Goal: Task Accomplishment & Management: Complete application form

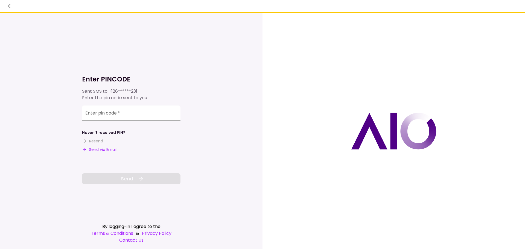
click at [114, 109] on input "Enter pin code   *" at bounding box center [131, 113] width 98 height 15
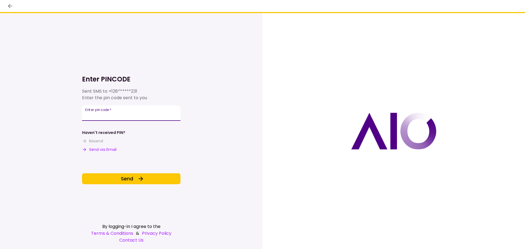
type input "******"
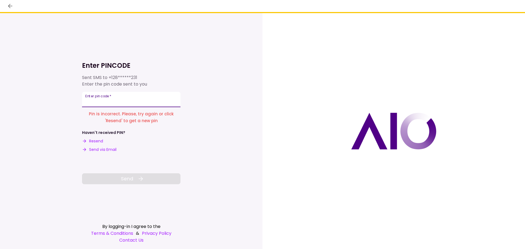
click at [115, 104] on input "Enter pin code   *" at bounding box center [131, 99] width 98 height 15
type input "******"
click at [138, 179] on icon at bounding box center [141, 179] width 7 height 7
click at [92, 98] on div "Enter pin code   *" at bounding box center [131, 99] width 98 height 15
type input "******"
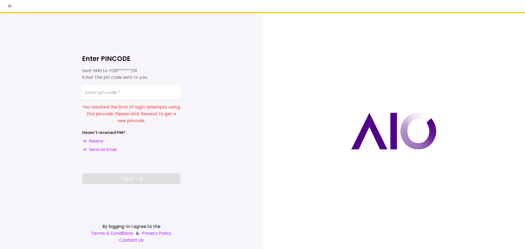
click at [96, 141] on button "Resend" at bounding box center [92, 141] width 21 height 6
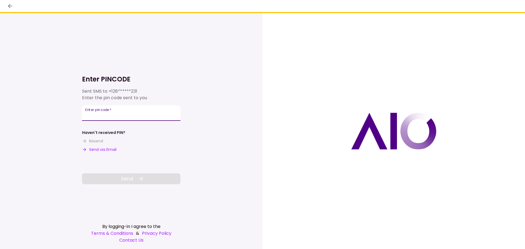
click at [96, 112] on div "Enter pin code   *" at bounding box center [131, 113] width 98 height 15
type input "******"
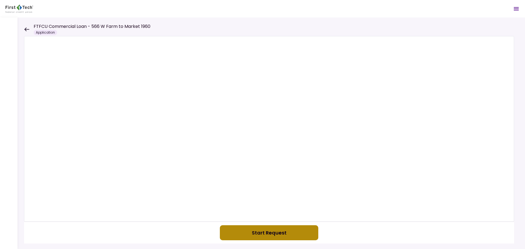
click at [241, 234] on button "Start Request" at bounding box center [269, 232] width 98 height 15
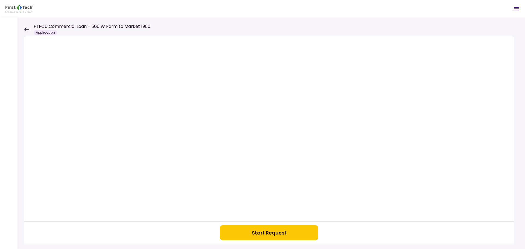
click at [252, 229] on button "Start Request" at bounding box center [269, 232] width 98 height 15
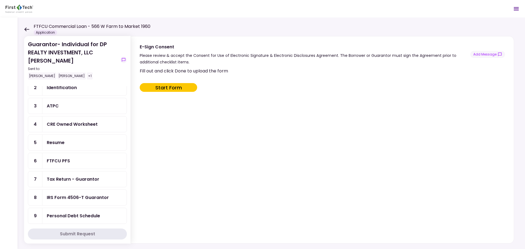
scroll to position [76, 0]
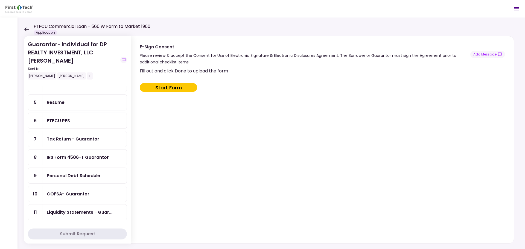
click at [54, 194] on div "COFSA- Guarantor" at bounding box center [68, 194] width 43 height 7
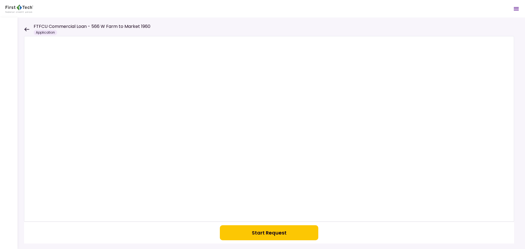
click at [257, 229] on button "Start Request" at bounding box center [269, 232] width 98 height 15
click at [266, 236] on button "Start Request" at bounding box center [269, 232] width 98 height 15
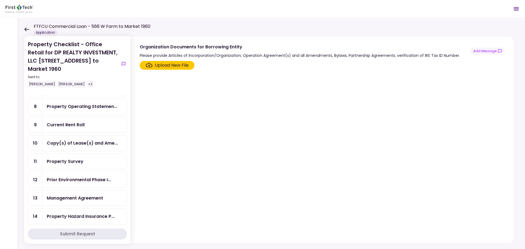
scroll to position [122, 0]
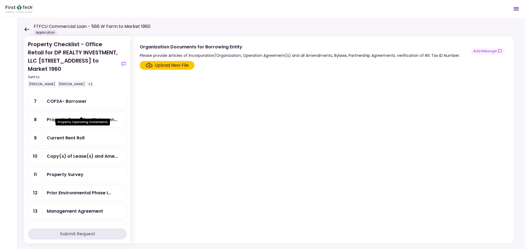
click at [103, 116] on div "Property Operating Statemen..." at bounding box center [82, 119] width 71 height 7
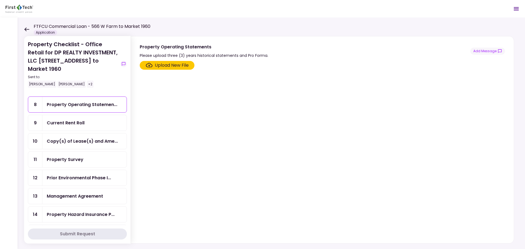
scroll to position [149, 0]
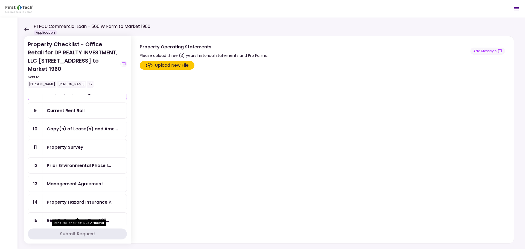
click at [91, 217] on div "Rent Roll and Past Due Affi..." at bounding box center [78, 220] width 62 height 7
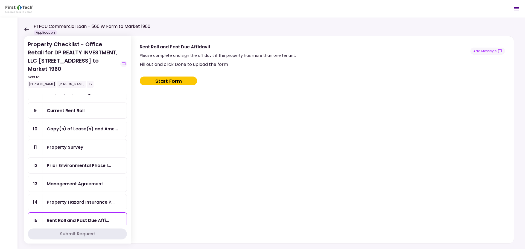
click at [162, 80] on button "Start Form" at bounding box center [168, 81] width 57 height 9
type input "***"
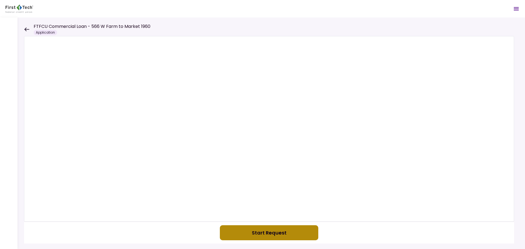
click at [258, 230] on button "Start Request" at bounding box center [269, 232] width 98 height 15
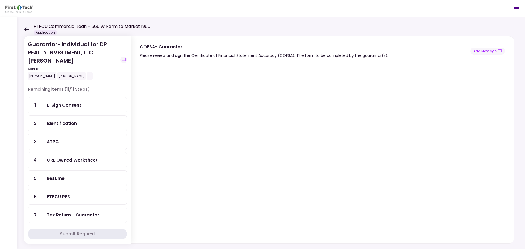
scroll to position [76, 0]
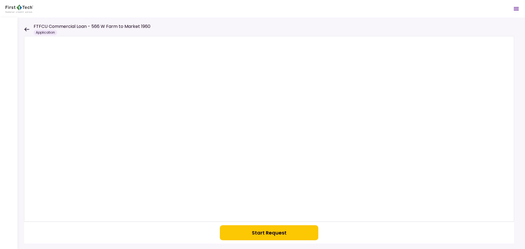
click at [264, 233] on button "Start Request" at bounding box center [269, 232] width 98 height 15
click at [253, 235] on button "button" at bounding box center [269, 232] width 98 height 15
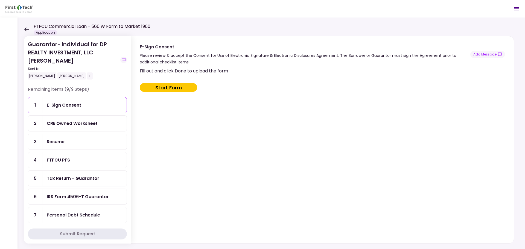
click at [77, 127] on div "CRE Owned Worksheet" at bounding box center [72, 123] width 51 height 7
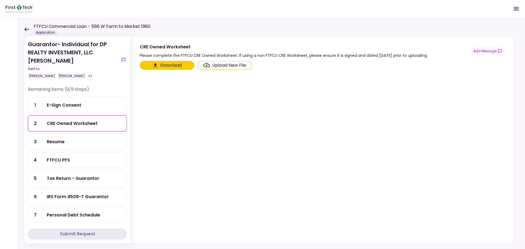
click at [72, 140] on div "Resume" at bounding box center [84, 141] width 75 height 7
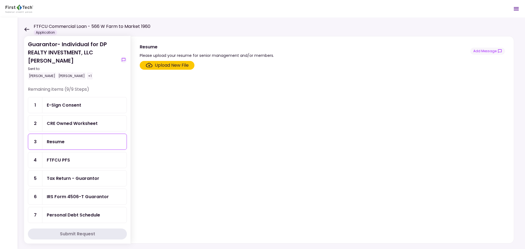
click at [69, 160] on div "FTFCU PFS" at bounding box center [84, 160] width 75 height 7
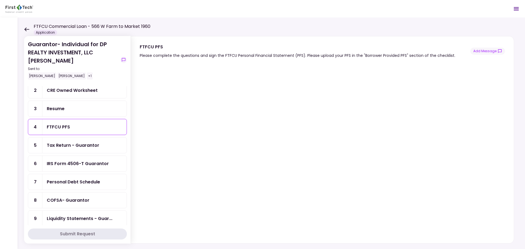
scroll to position [39, 0]
